Goal: Task Accomplishment & Management: Complete application form

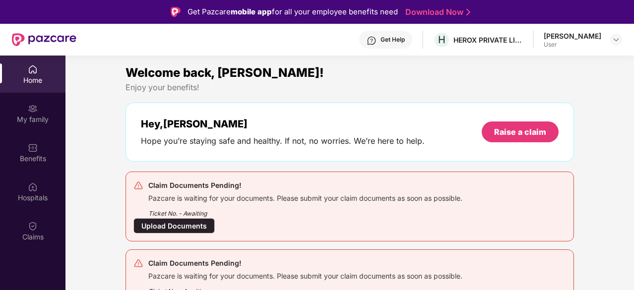
scroll to position [50, 0]
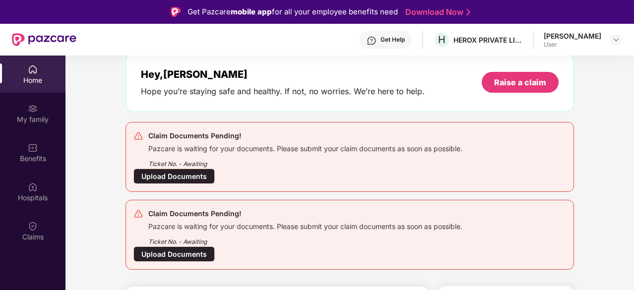
click at [167, 180] on div "Upload Documents" at bounding box center [174, 176] width 81 height 15
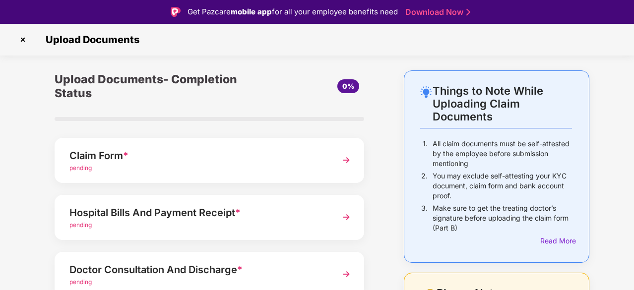
click at [334, 160] on div "Claim Form * pending" at bounding box center [210, 160] width 310 height 45
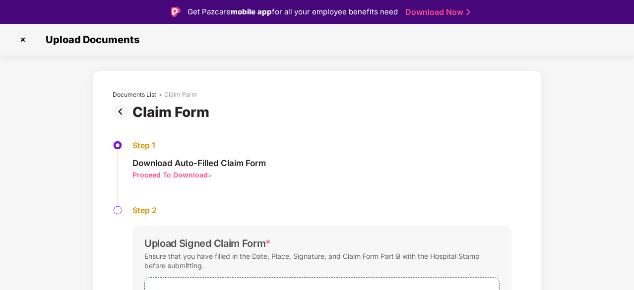
scroll to position [92, 0]
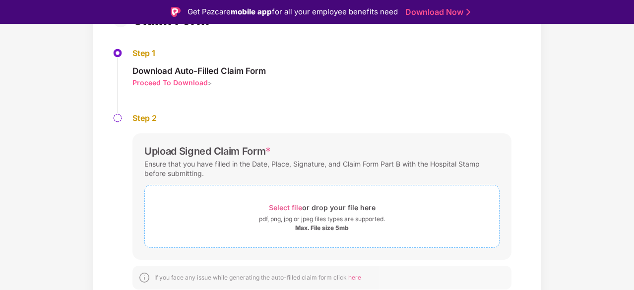
click at [313, 207] on div "Select file or drop your file here" at bounding box center [322, 207] width 107 height 13
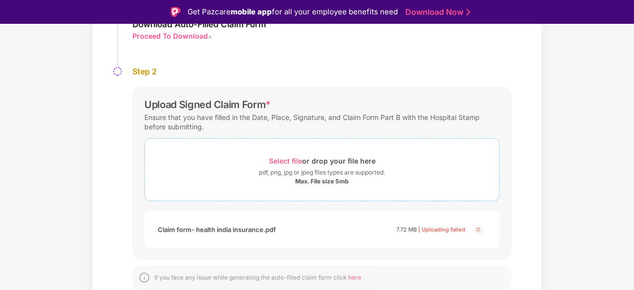
click at [291, 176] on div "pdf, png, jpg or jpeg files types are supported." at bounding box center [322, 173] width 126 height 10
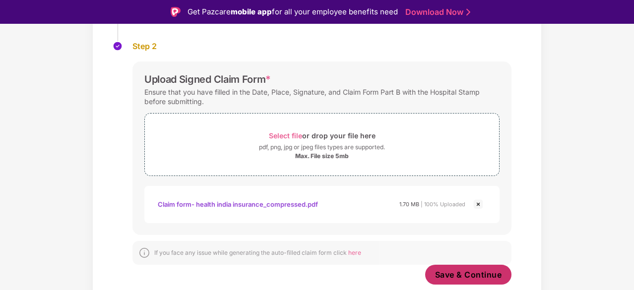
click at [473, 274] on span "Save & Continue" at bounding box center [468, 275] width 67 height 11
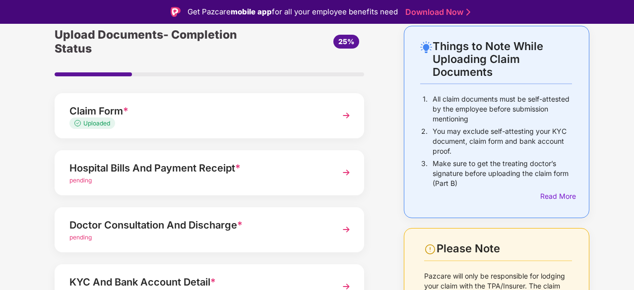
scroll to position [99, 0]
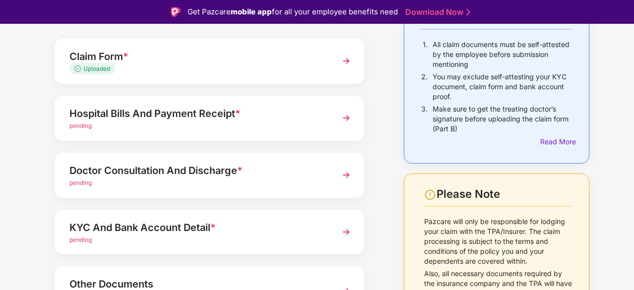
click at [286, 120] on div "Hospital Bills And Payment Receipt *" at bounding box center [197, 114] width 257 height 16
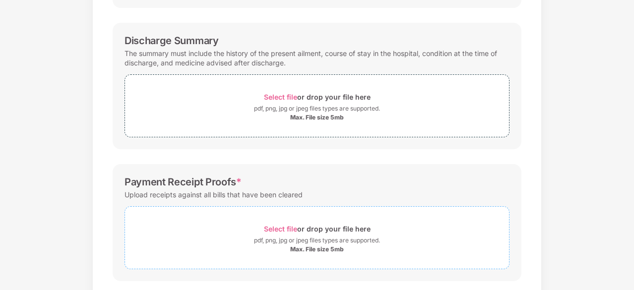
scroll to position [13, 0]
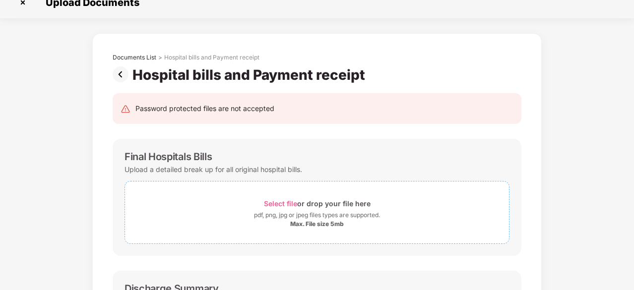
click at [291, 203] on span "Select file" at bounding box center [280, 204] width 33 height 8
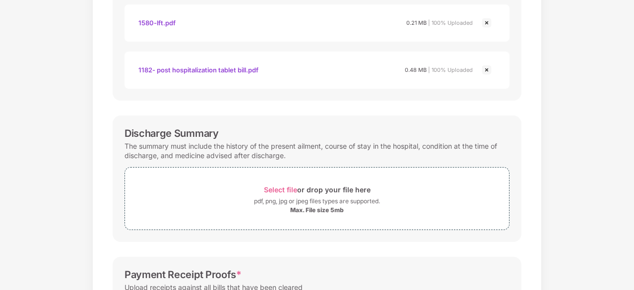
scroll to position [311, 0]
click at [288, 185] on span "Select file" at bounding box center [280, 189] width 33 height 8
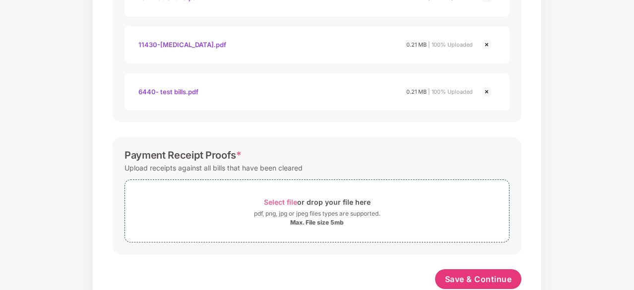
scroll to position [594, 0]
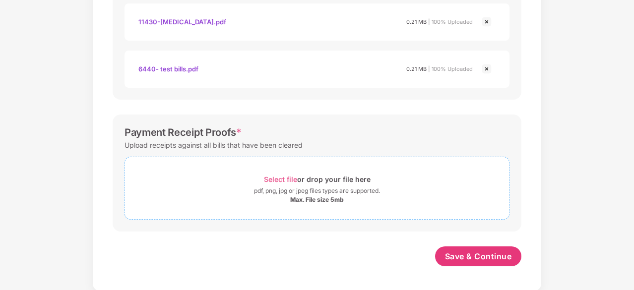
click at [292, 179] on span "Select file" at bounding box center [280, 179] width 33 height 8
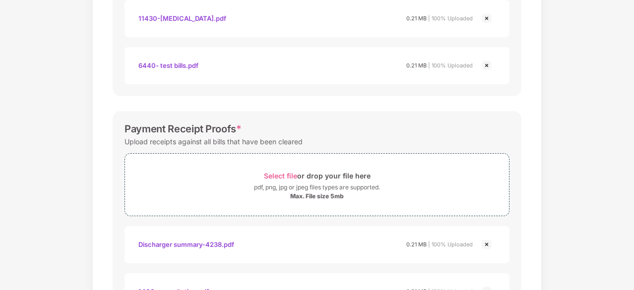
scroll to position [688, 0]
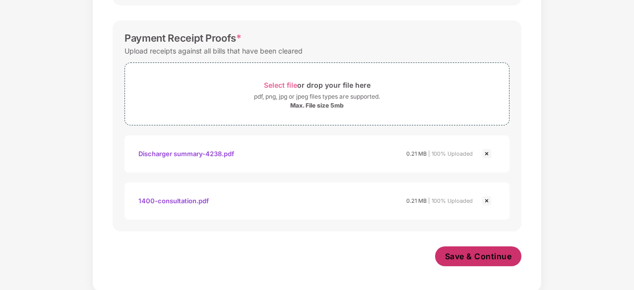
drag, startPoint x: 463, startPoint y: 257, endPoint x: 456, endPoint y: 254, distance: 7.6
click at [463, 257] on span "Save & Continue" at bounding box center [478, 256] width 67 height 11
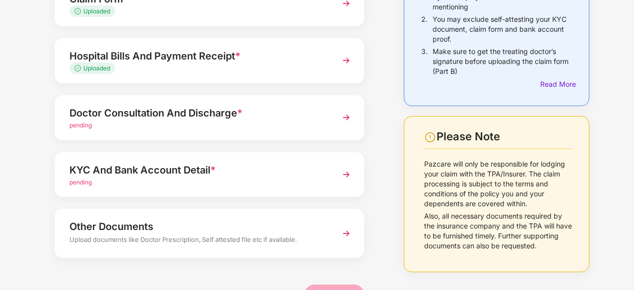
scroll to position [149, 0]
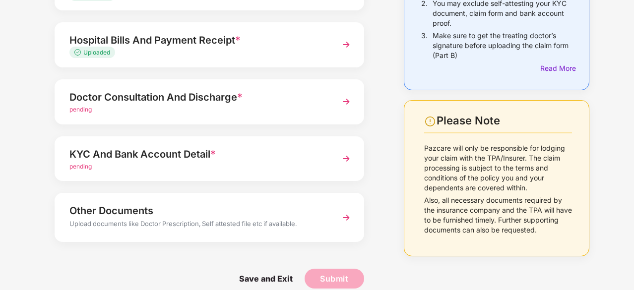
click at [331, 106] on div "Doctor Consultation And Discharge * pending" at bounding box center [210, 101] width 310 height 45
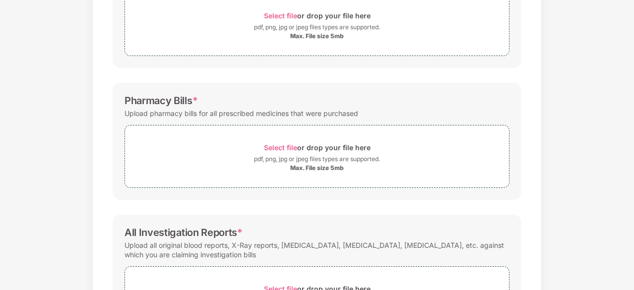
scroll to position [212, 0]
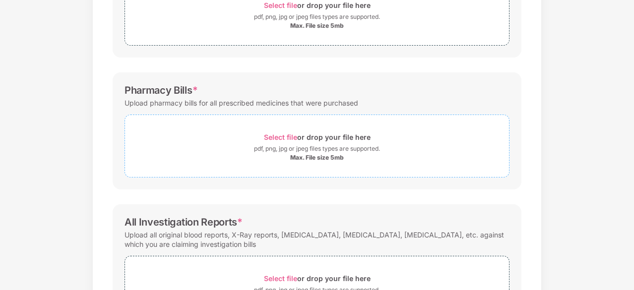
click at [296, 137] on span "Select file" at bounding box center [280, 137] width 33 height 8
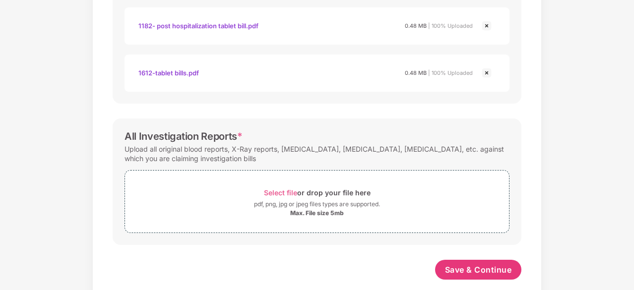
scroll to position [406, 0]
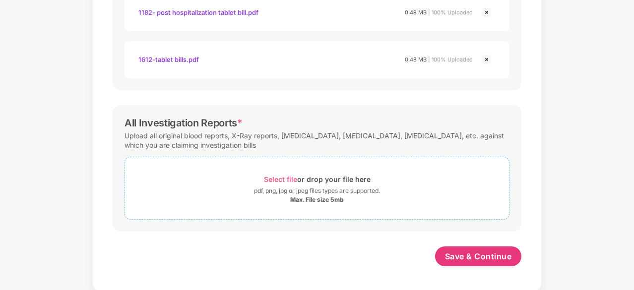
click at [286, 179] on span "Select file" at bounding box center [280, 179] width 33 height 8
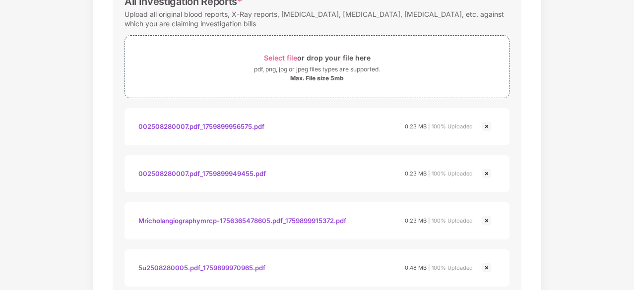
scroll to position [378, 0]
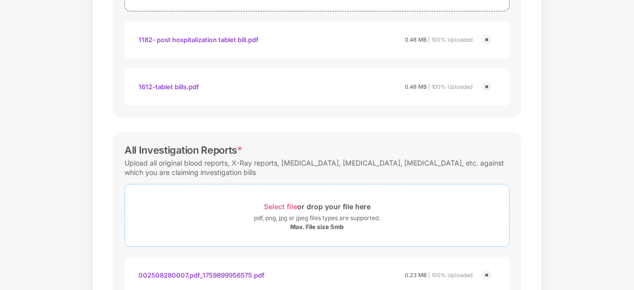
click at [272, 208] on span "Select file" at bounding box center [280, 207] width 33 height 8
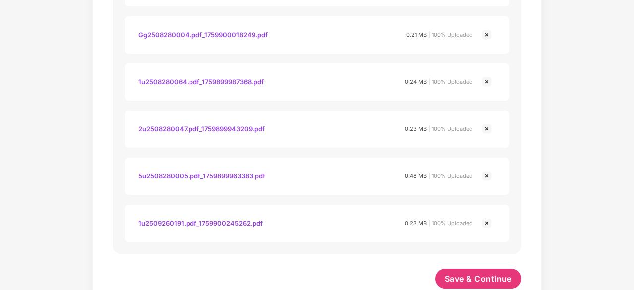
scroll to position [971, 0]
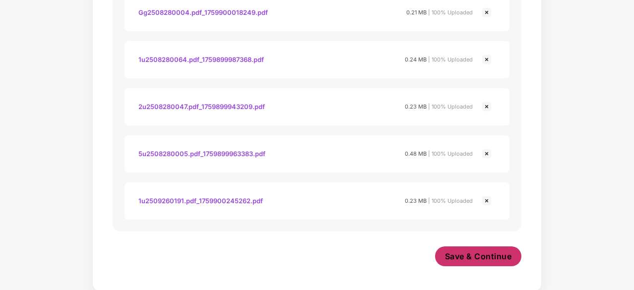
click at [468, 255] on span "Save & Continue" at bounding box center [478, 256] width 67 height 11
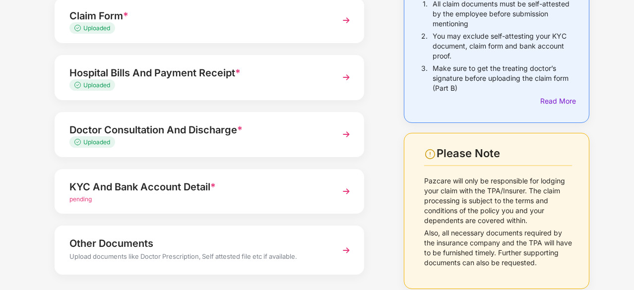
scroll to position [162, 0]
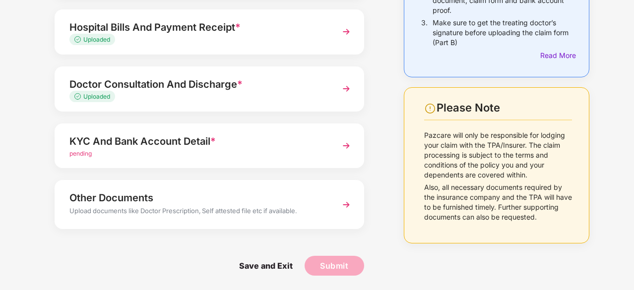
click at [321, 152] on div "pending" at bounding box center [197, 153] width 257 height 9
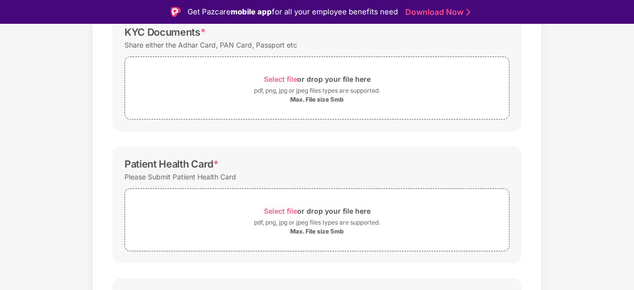
scroll to position [63, 0]
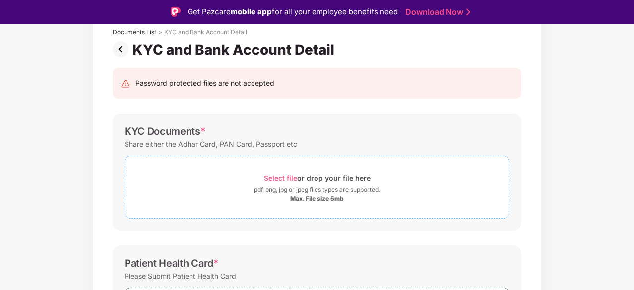
click at [279, 178] on span "Select file" at bounding box center [280, 178] width 33 height 8
click at [278, 179] on span "Select file" at bounding box center [280, 178] width 33 height 8
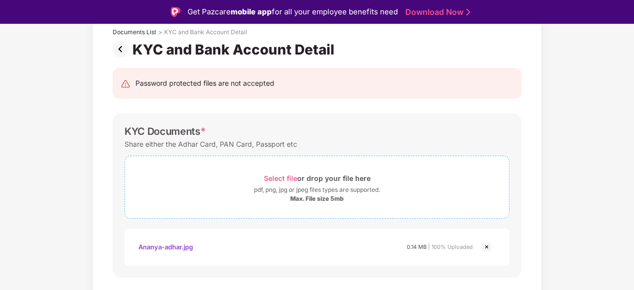
click at [277, 174] on span "Select file" at bounding box center [280, 178] width 33 height 8
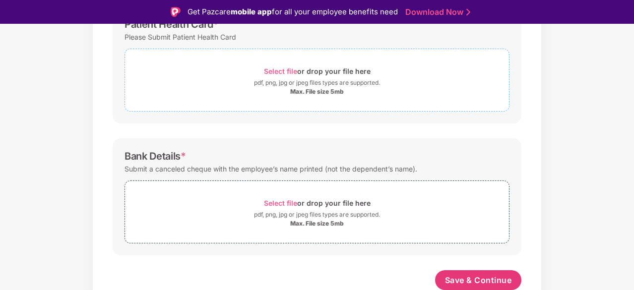
scroll to position [297, 0]
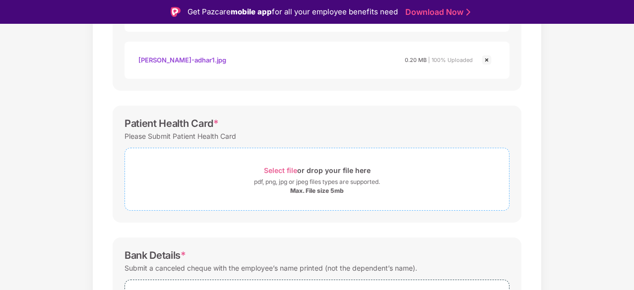
click at [286, 169] on span "Select file" at bounding box center [280, 170] width 33 height 8
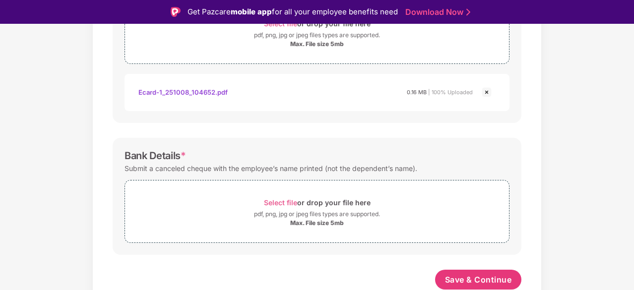
scroll to position [443, 0]
click at [278, 202] on span "Select file" at bounding box center [280, 203] width 33 height 8
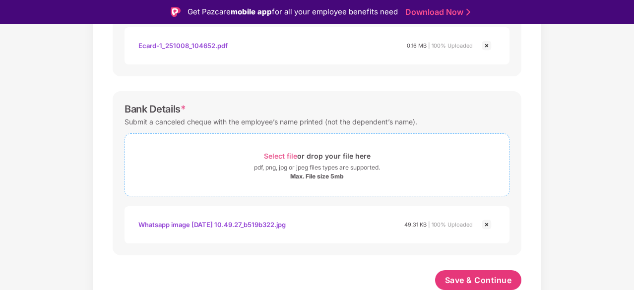
scroll to position [490, 0]
click at [483, 275] on span "Save & Continue" at bounding box center [478, 280] width 67 height 11
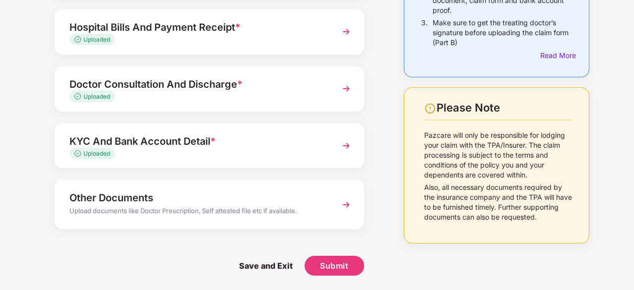
scroll to position [162, 0]
click at [339, 264] on span "Submit" at bounding box center [334, 266] width 28 height 11
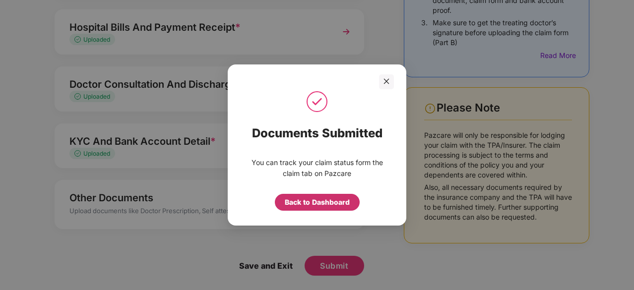
click at [313, 203] on div "Back to Dashboard" at bounding box center [317, 202] width 65 height 11
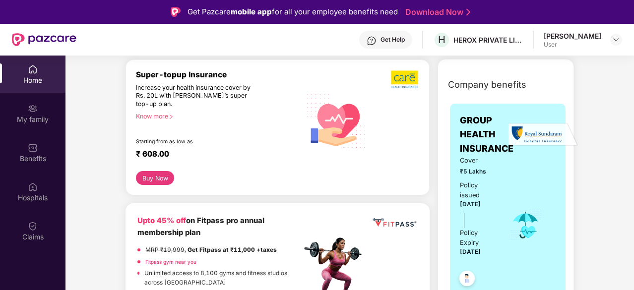
scroll to position [397, 0]
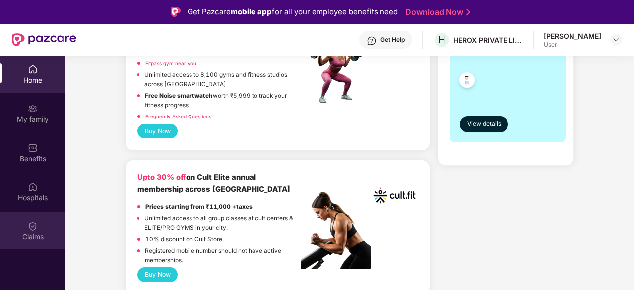
click at [26, 235] on div "Claims" at bounding box center [33, 237] width 66 height 10
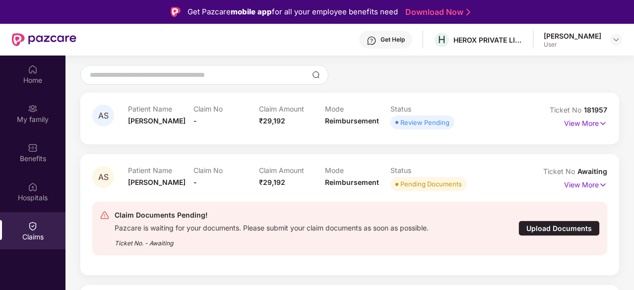
scroll to position [84, 0]
